Goal: Download file/media

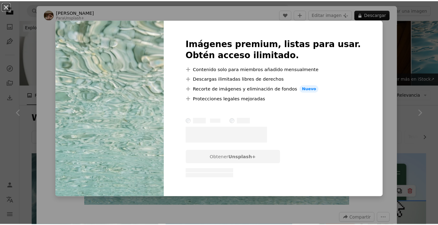
scroll to position [3105, 0]
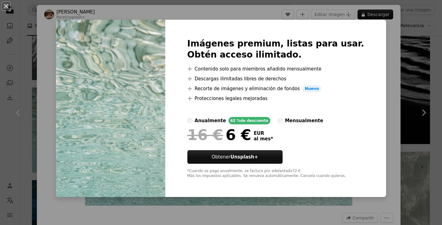
click at [382, 44] on div "An X shape Imágenes premium, listas para usar. Obtén acceso ilimitado. A plus s…" at bounding box center [221, 112] width 442 height 225
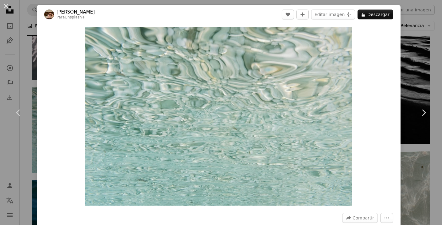
click at [409, 61] on div "An X shape Chevron left Chevron right [PERSON_NAME] Para Unsplash+ A heart A pl…" at bounding box center [221, 112] width 442 height 225
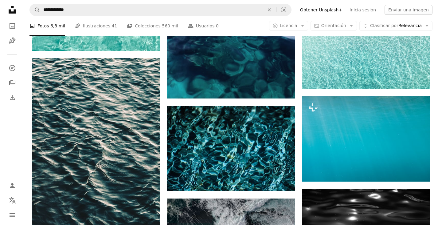
scroll to position [3689, 0]
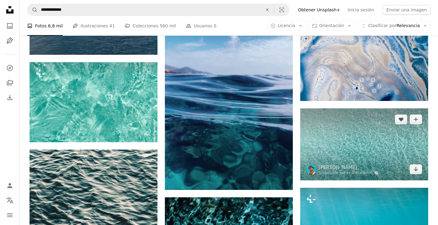
click at [327, 137] on img at bounding box center [364, 144] width 128 height 72
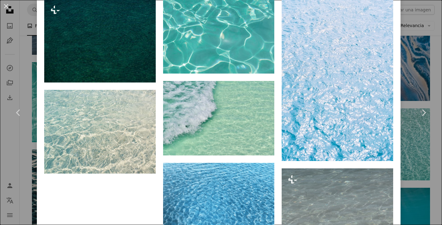
scroll to position [2306, 0]
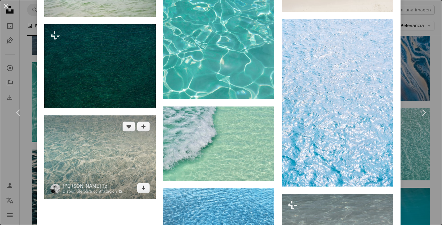
click at [113, 130] on img at bounding box center [100, 157] width 112 height 84
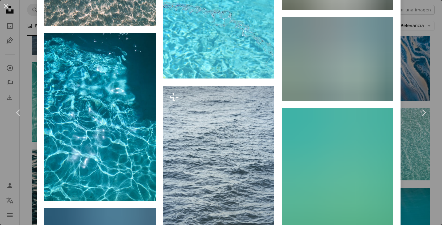
scroll to position [5462, 0]
